Goal: Task Accomplishment & Management: Manage account settings

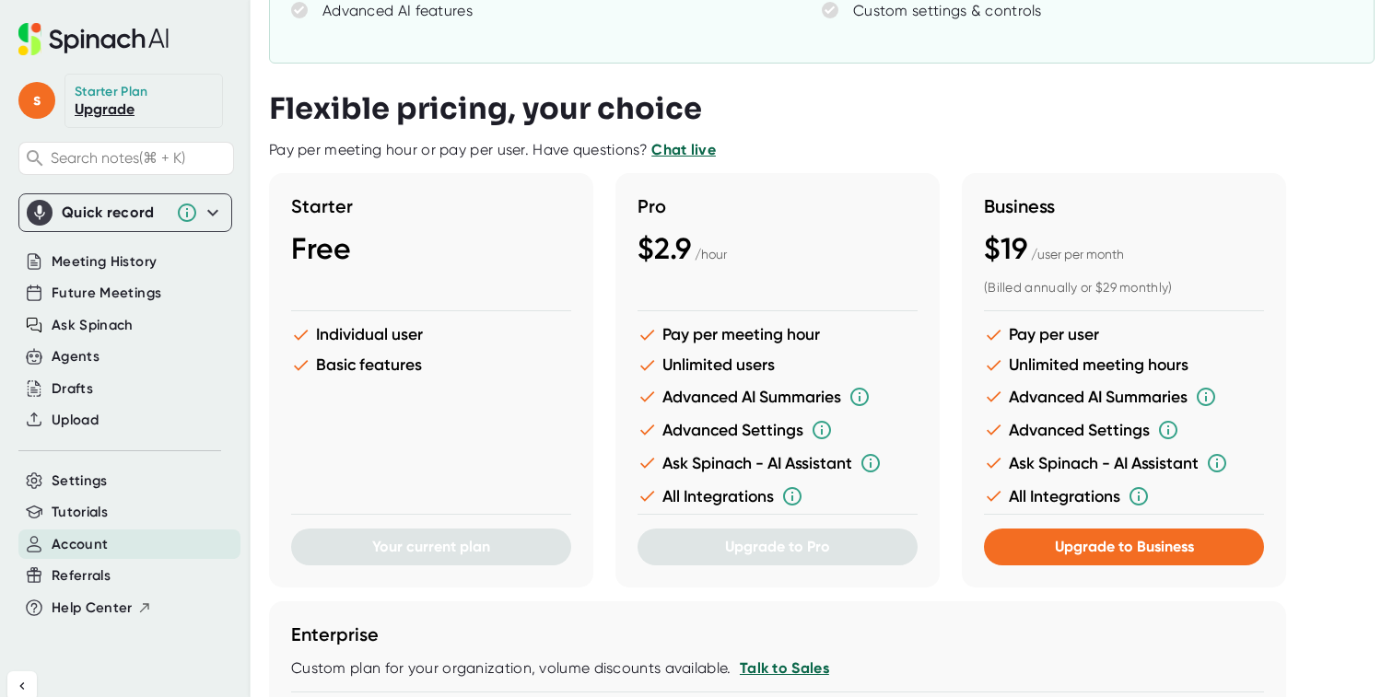
scroll to position [281, 0]
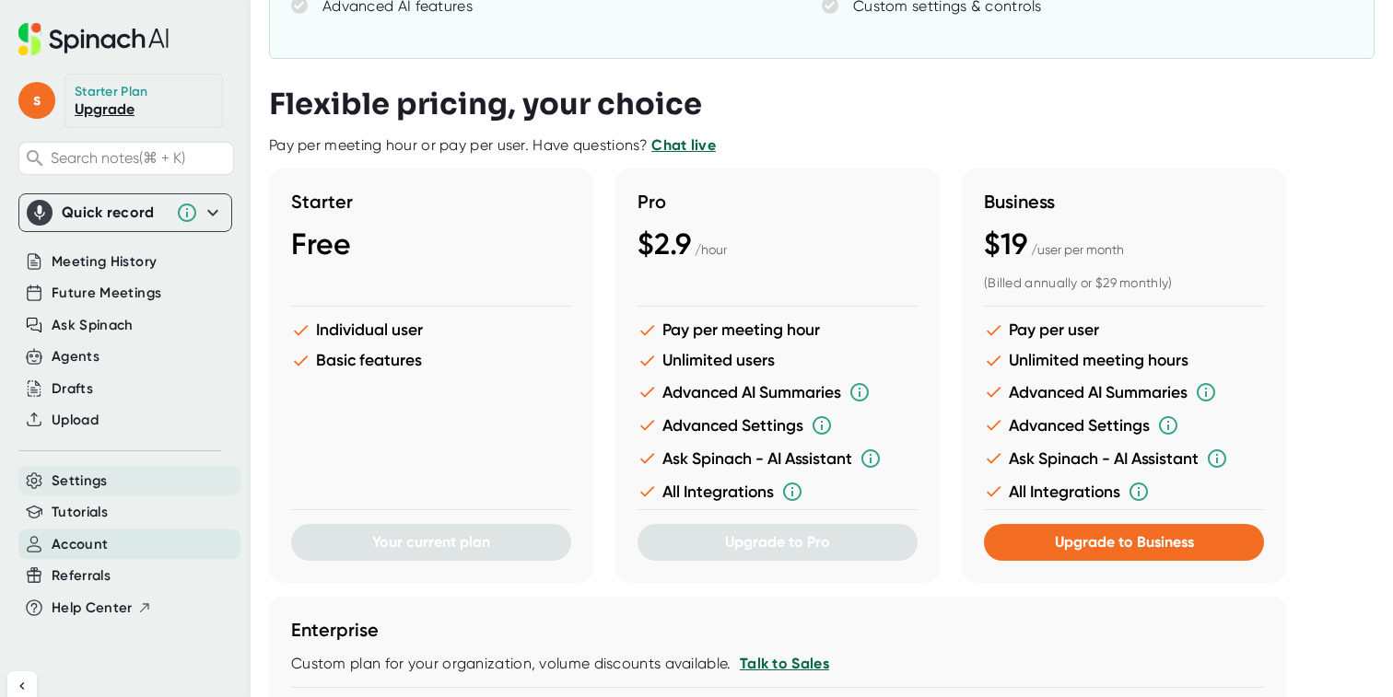
click at [93, 484] on span "Settings" at bounding box center [80, 481] width 56 height 21
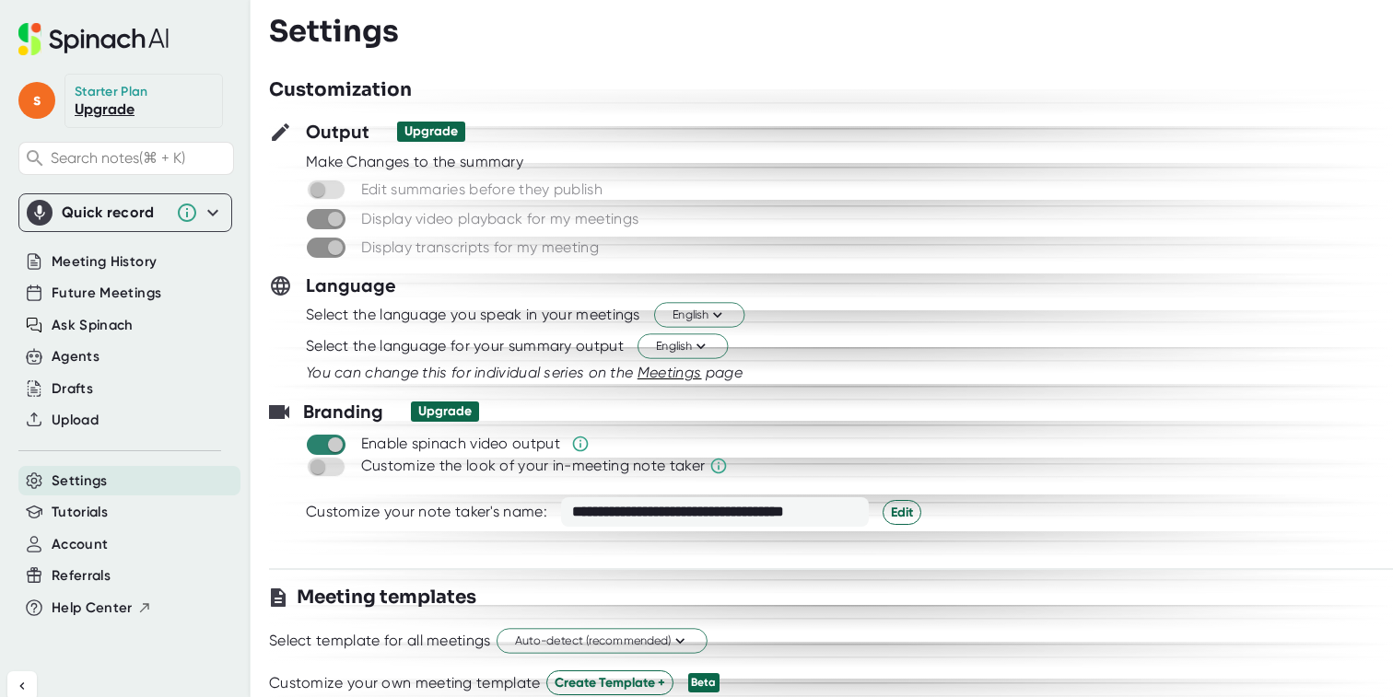
click at [332, 443] on input "checkbox" at bounding box center [335, 445] width 53 height 17
checkbox input "false"
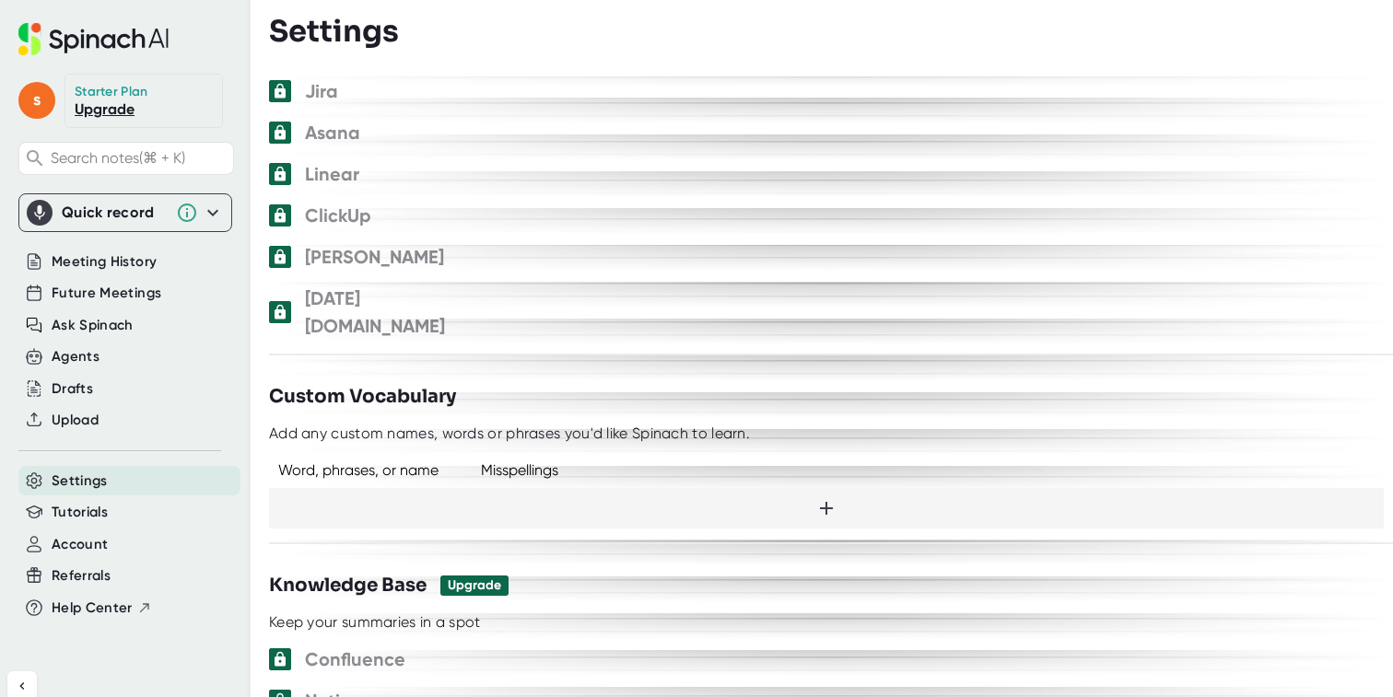
scroll to position [1137, 0]
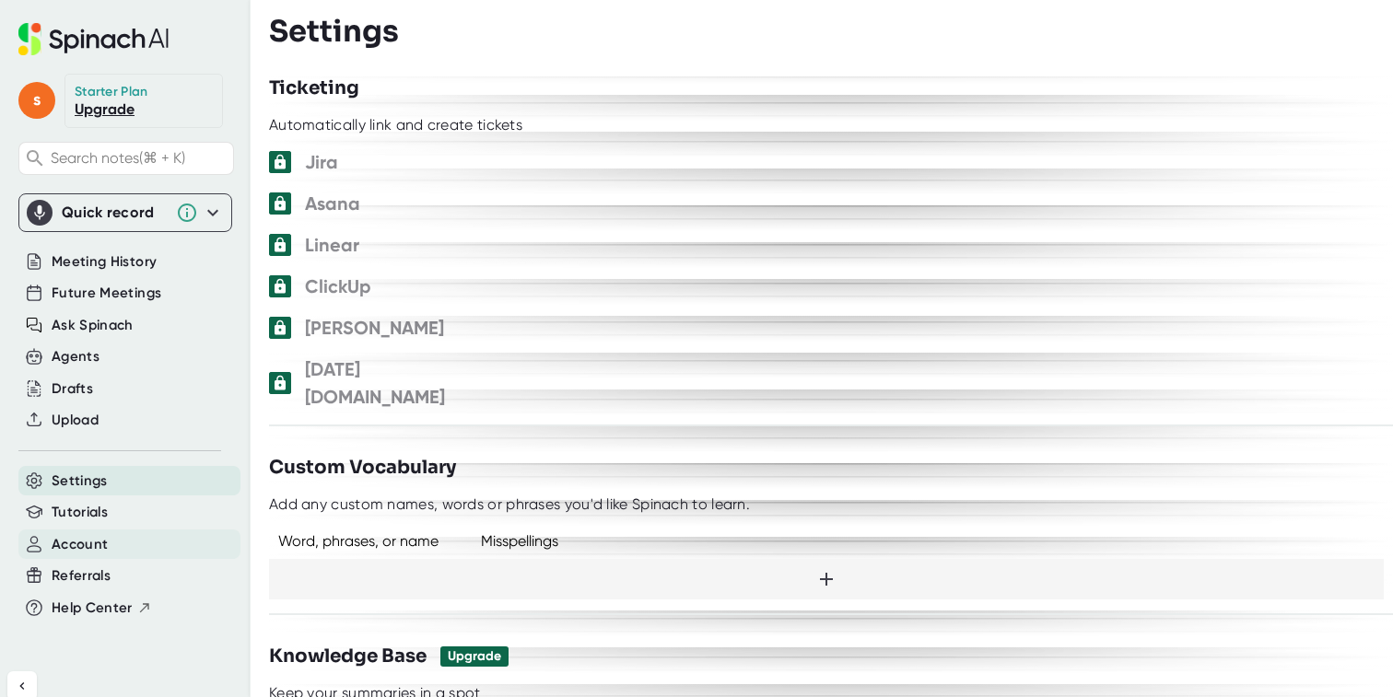
click at [95, 550] on span "Account" at bounding box center [80, 544] width 56 height 21
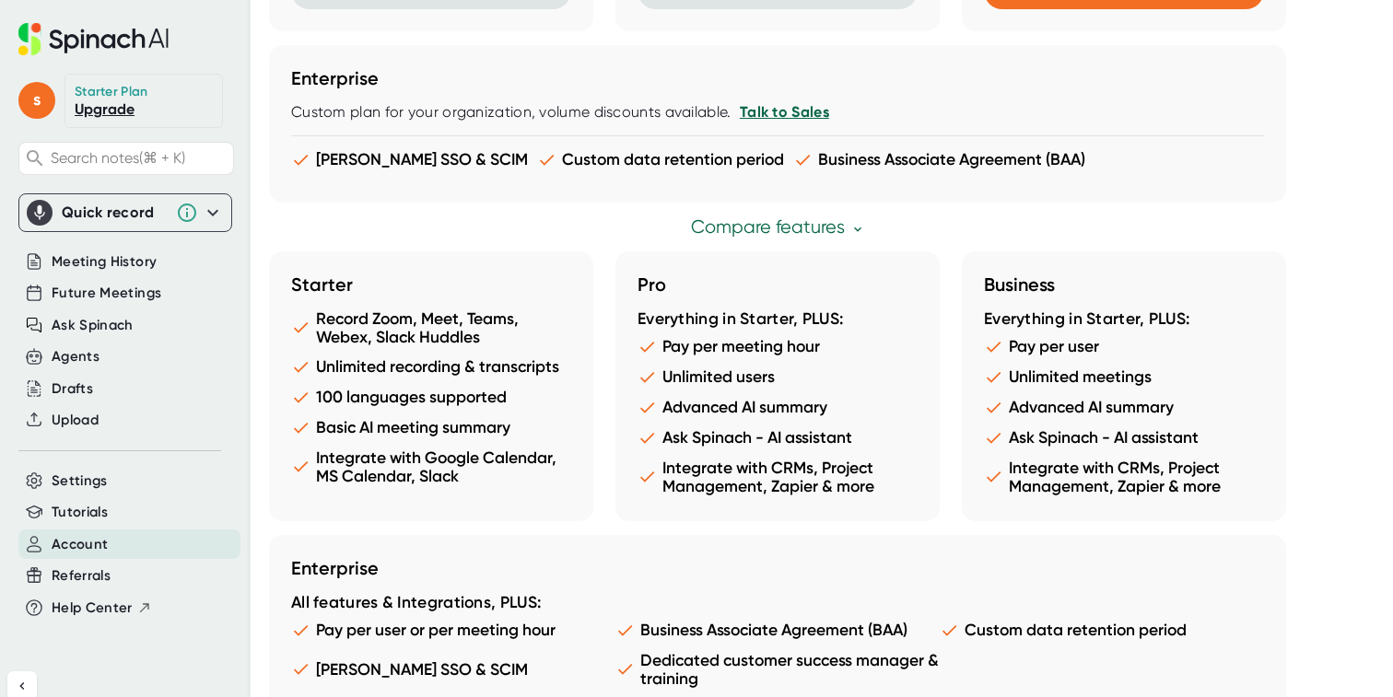
scroll to position [965, 0]
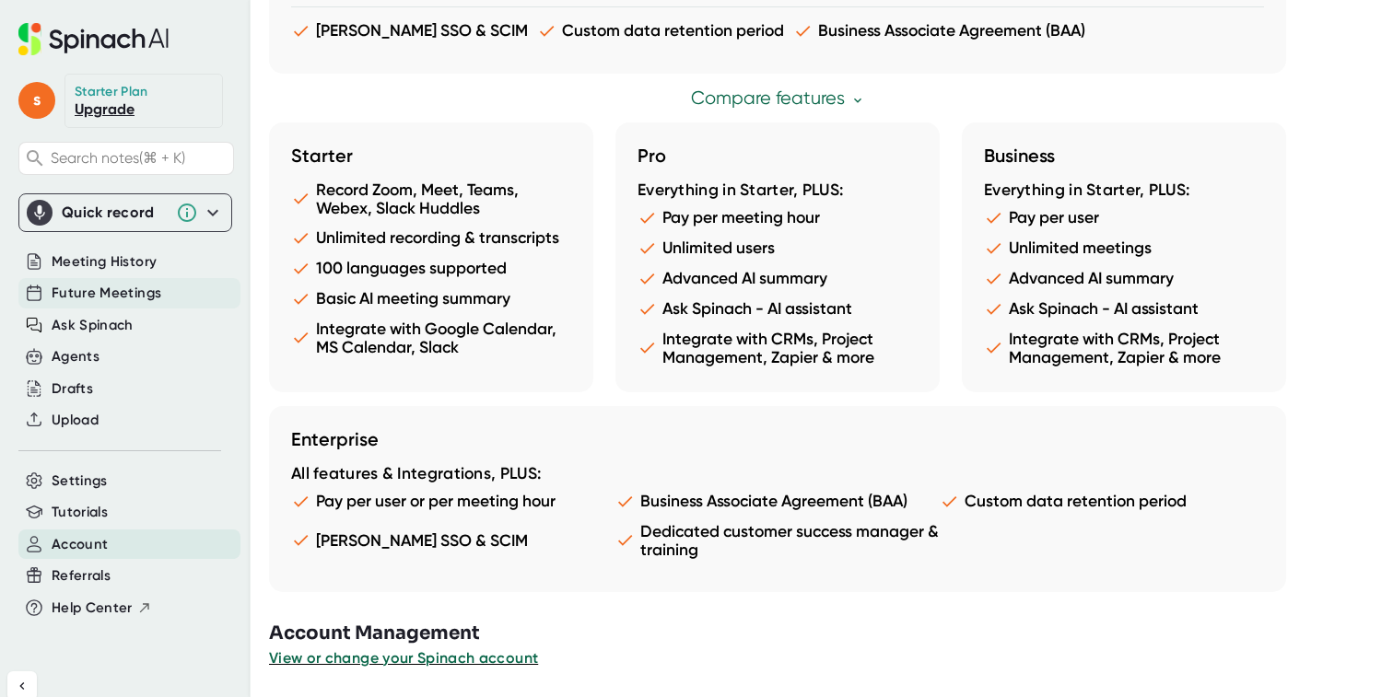
click at [131, 290] on span "Future Meetings" at bounding box center [107, 293] width 110 height 21
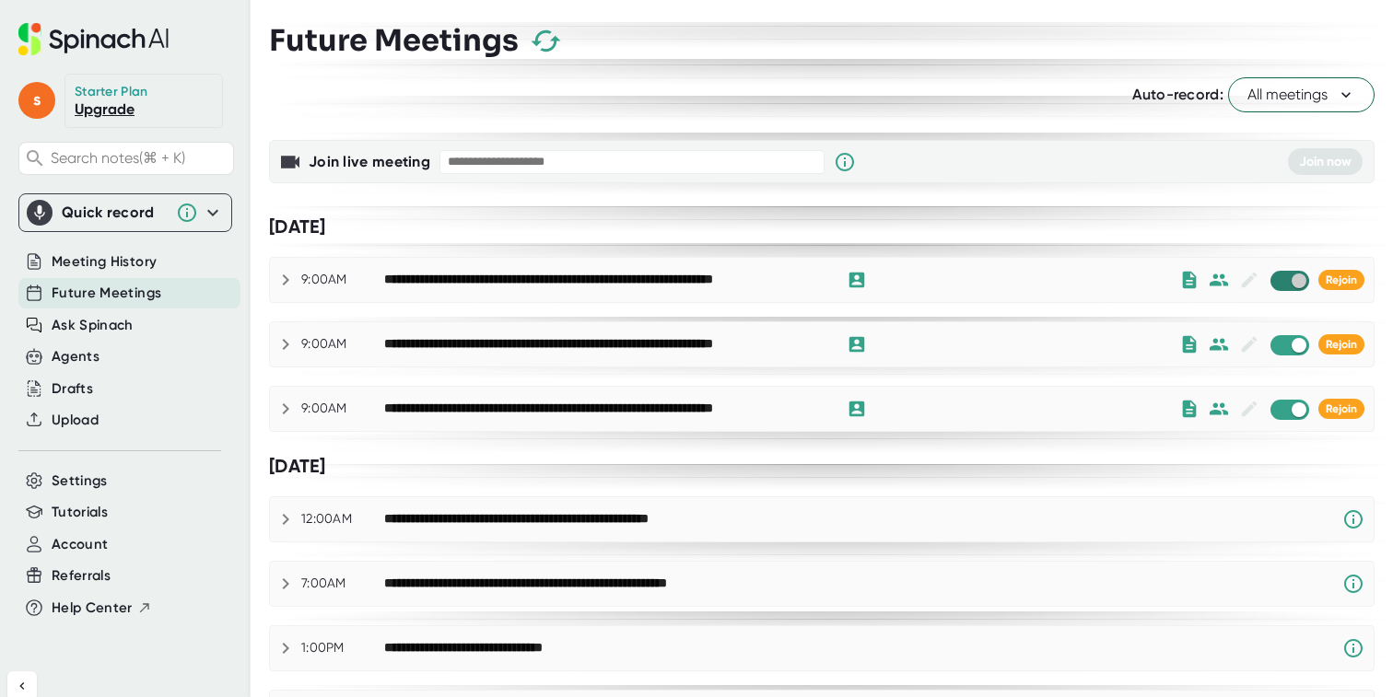
click at [1288, 278] on input "checkbox" at bounding box center [1298, 281] width 53 height 17
checkbox input "true"
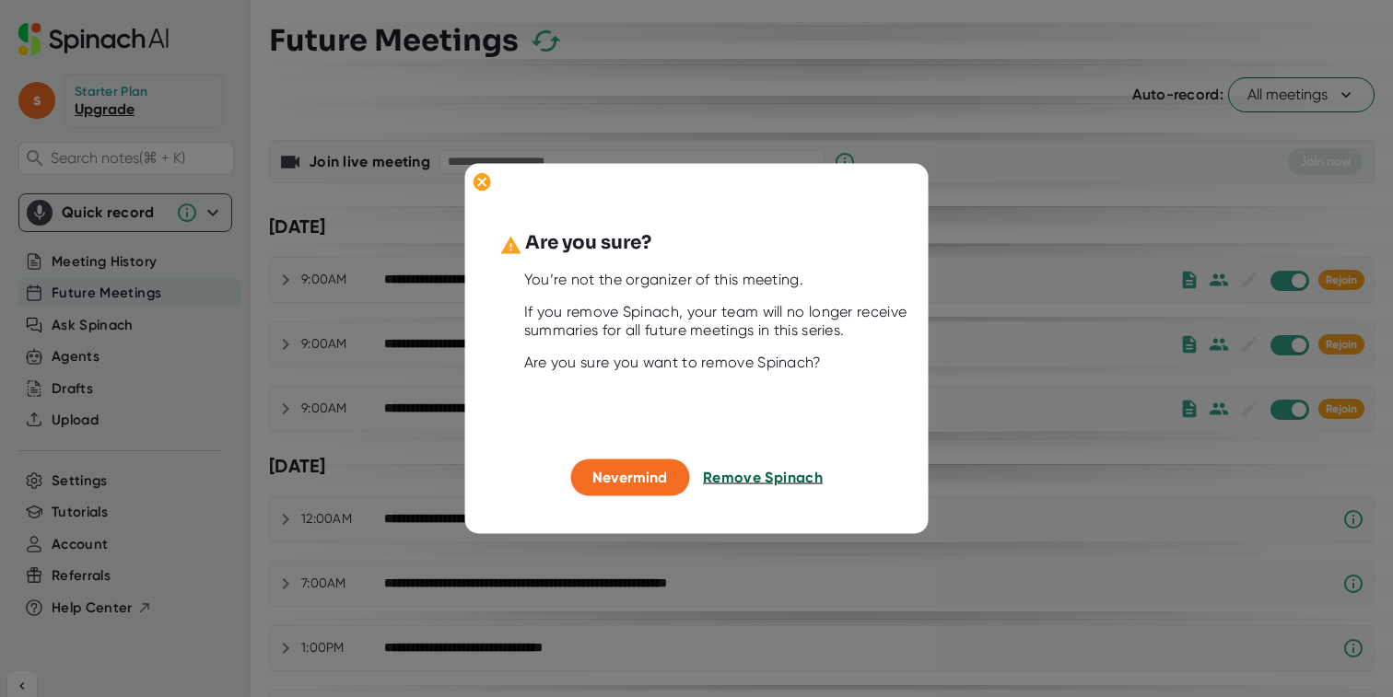
click at [762, 475] on span "Remove Spinach" at bounding box center [763, 478] width 120 height 18
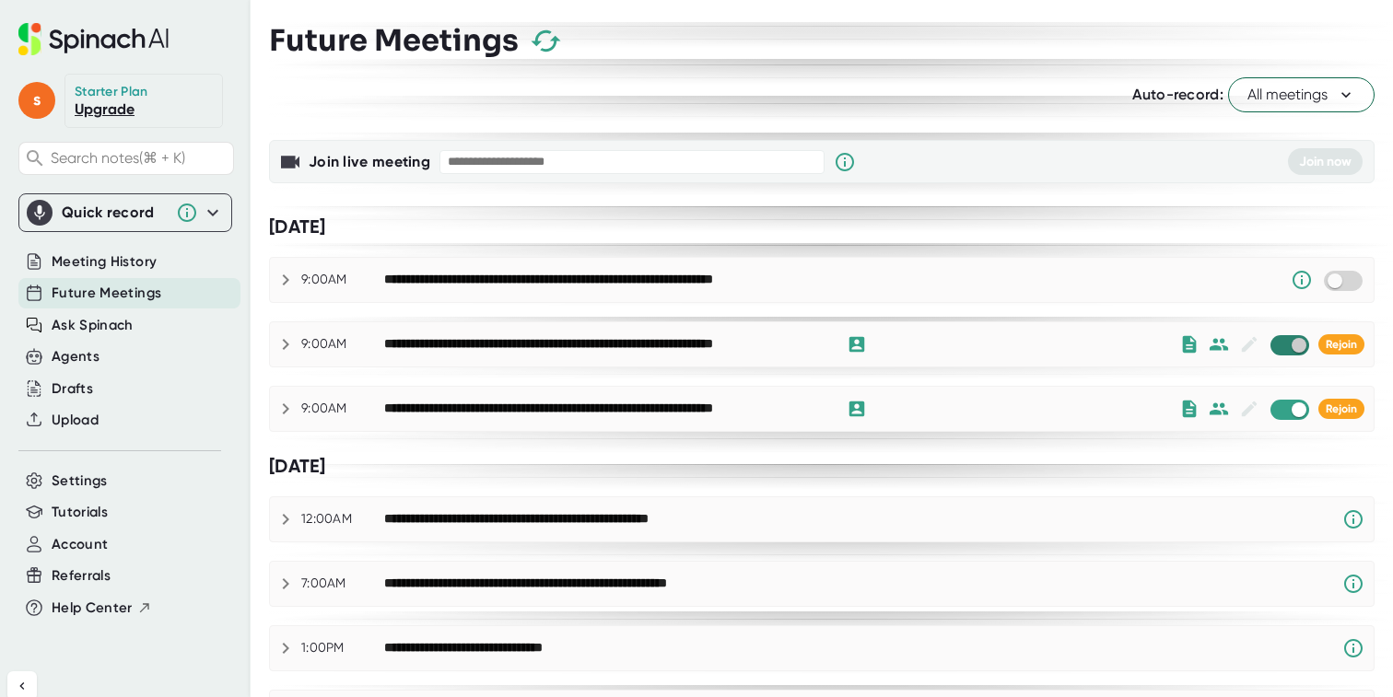
click at [1293, 348] on input "checkbox" at bounding box center [1298, 345] width 53 height 17
checkbox input "true"
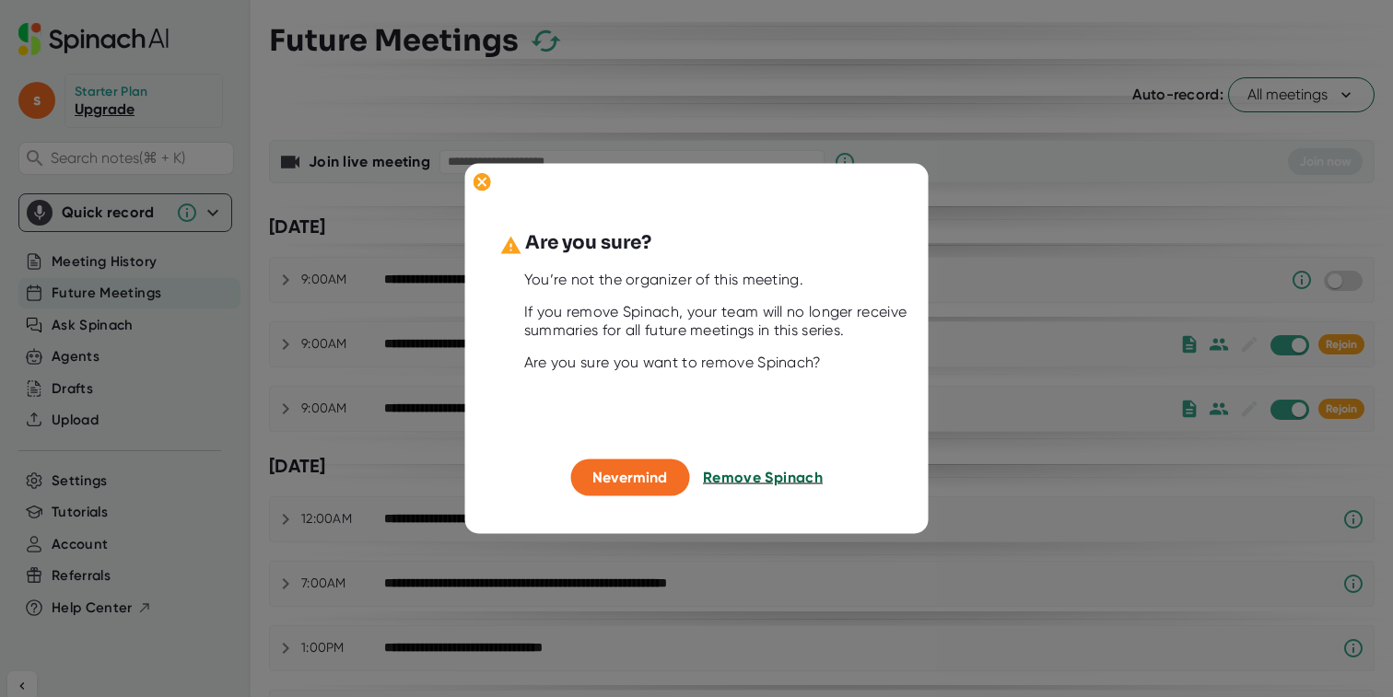
click at [768, 481] on span "Remove Spinach" at bounding box center [763, 478] width 120 height 18
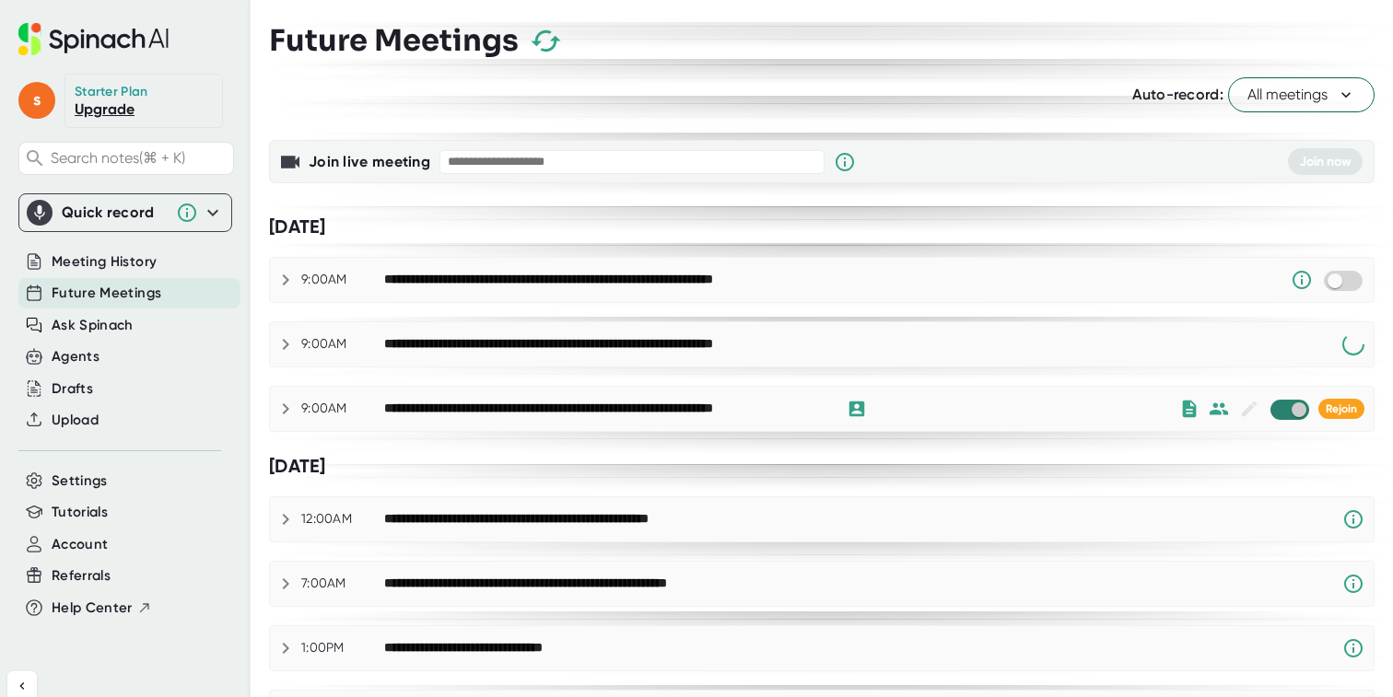
click at [1293, 407] on input "checkbox" at bounding box center [1298, 410] width 53 height 17
checkbox input "true"
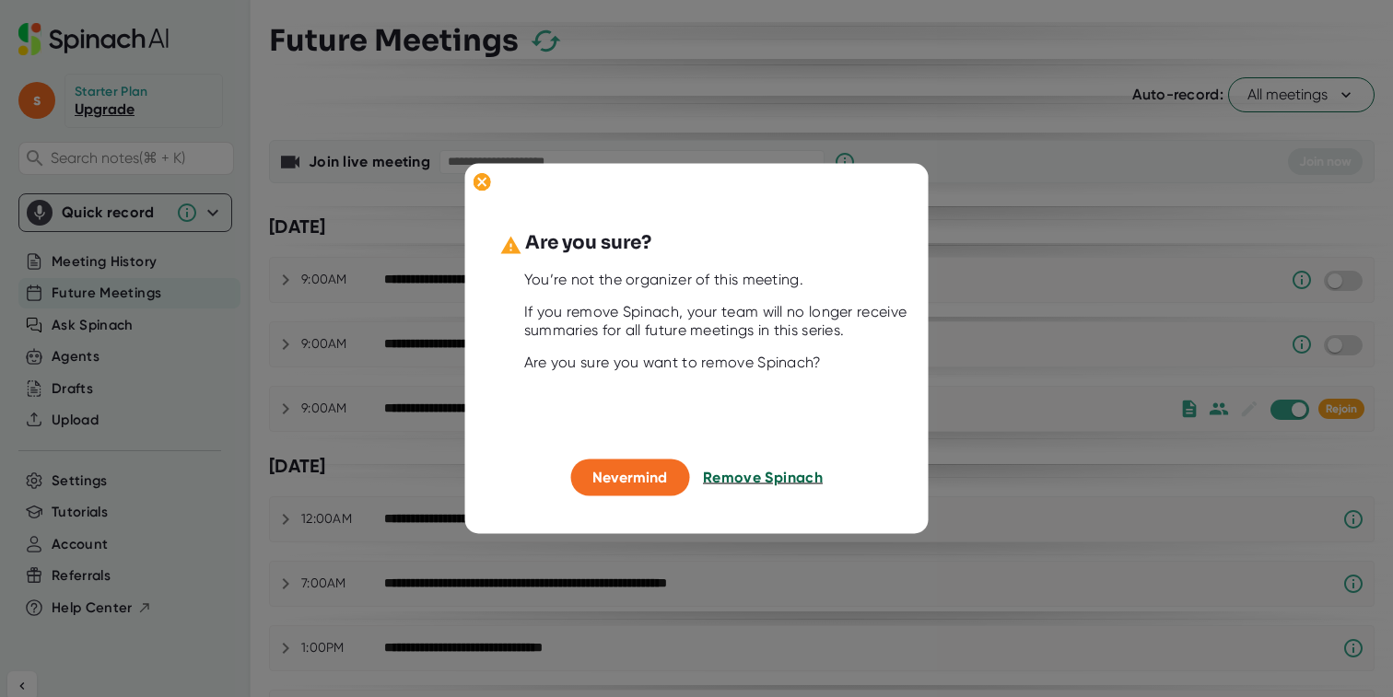
click at [752, 478] on span "Remove Spinach" at bounding box center [763, 478] width 120 height 18
